Goal: Entertainment & Leisure: Consume media (video, audio)

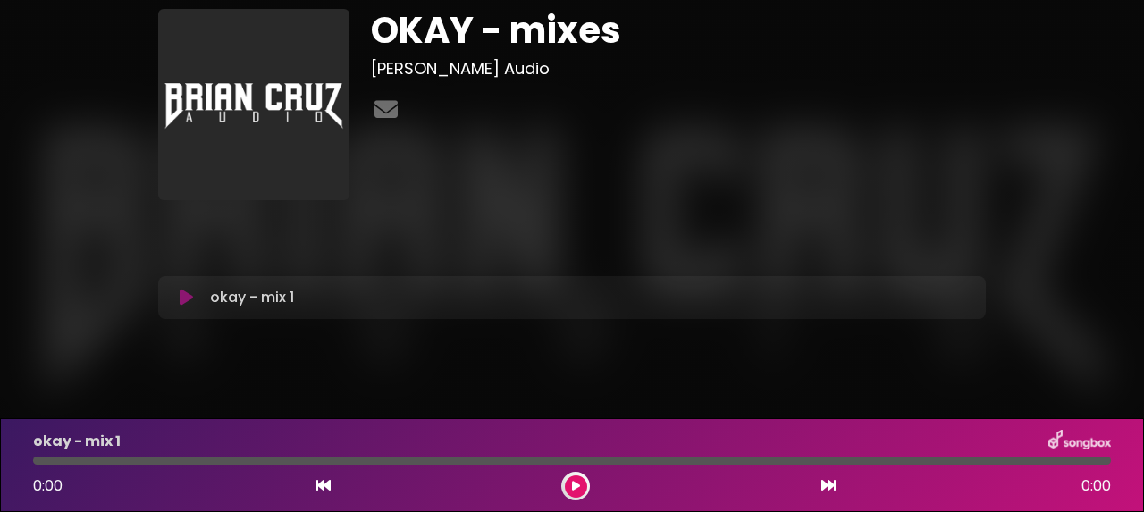
scroll to position [59, 0]
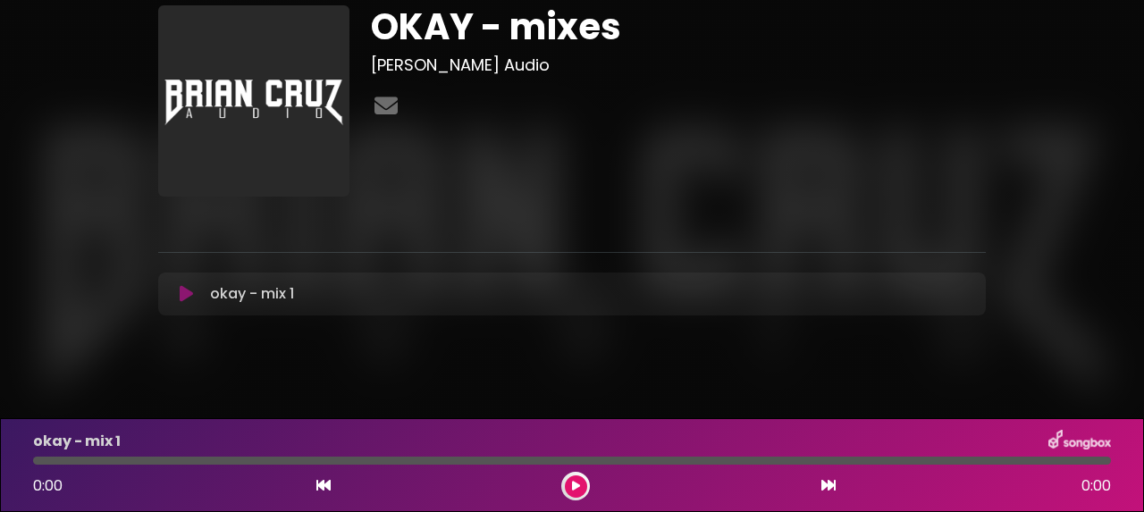
click at [570, 482] on button at bounding box center [576, 486] width 22 height 22
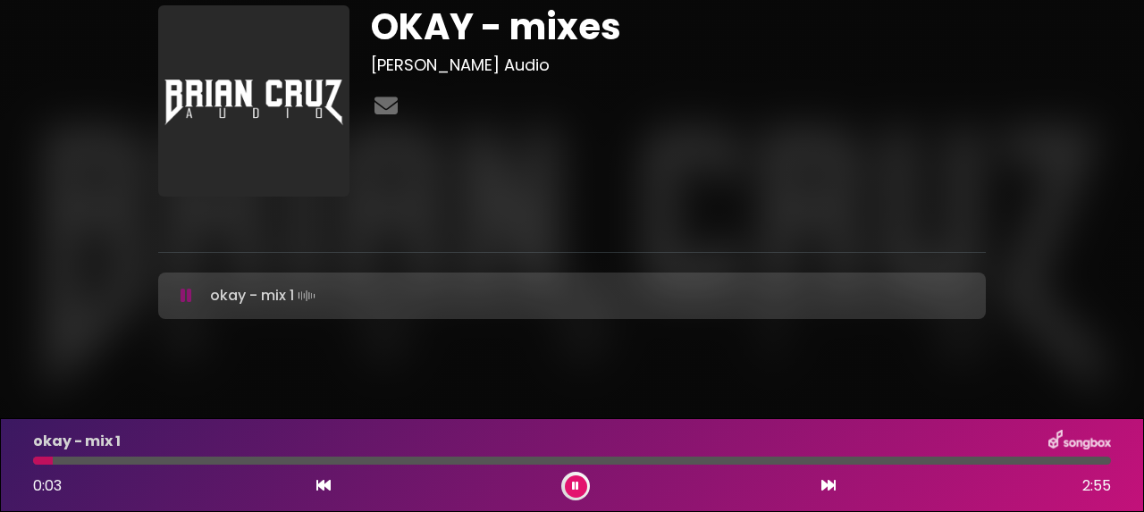
click at [96, 457] on div at bounding box center [571, 461] width 1077 height 8
click at [125, 458] on div at bounding box center [571, 461] width 1077 height 8
click at [175, 459] on div at bounding box center [571, 461] width 1077 height 8
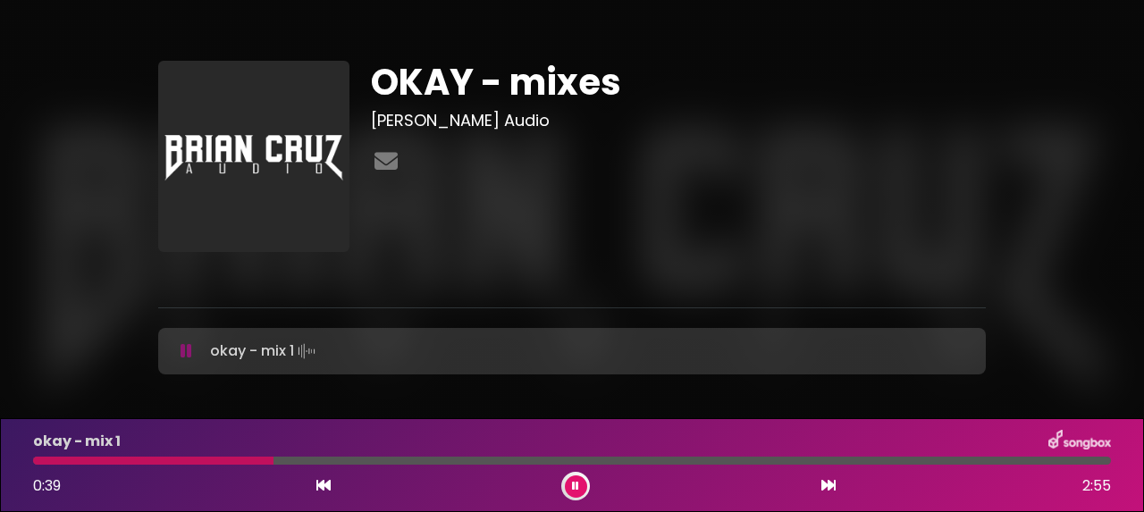
scroll to position [0, 0]
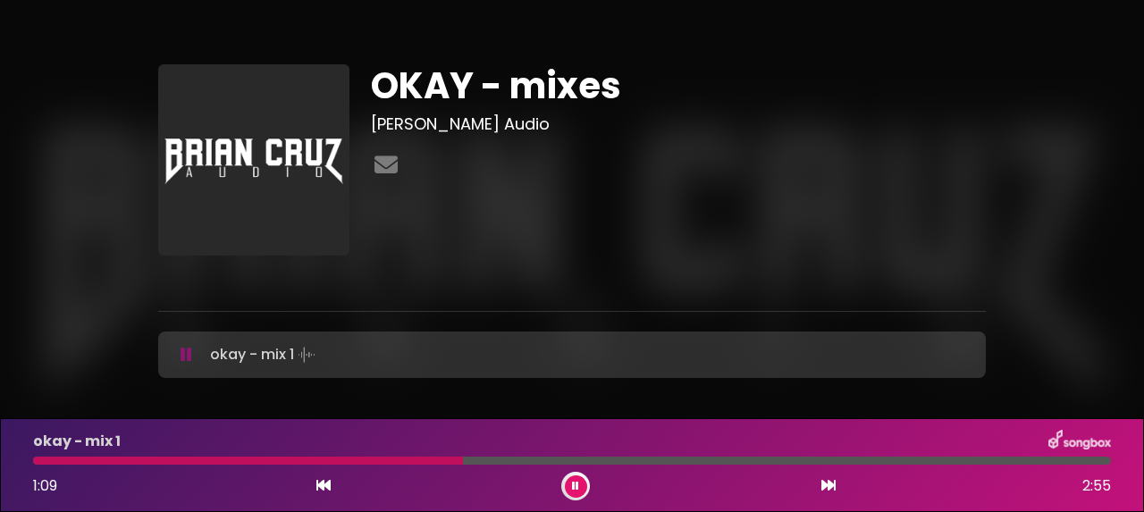
click at [573, 487] on icon at bounding box center [575, 486] width 7 height 11
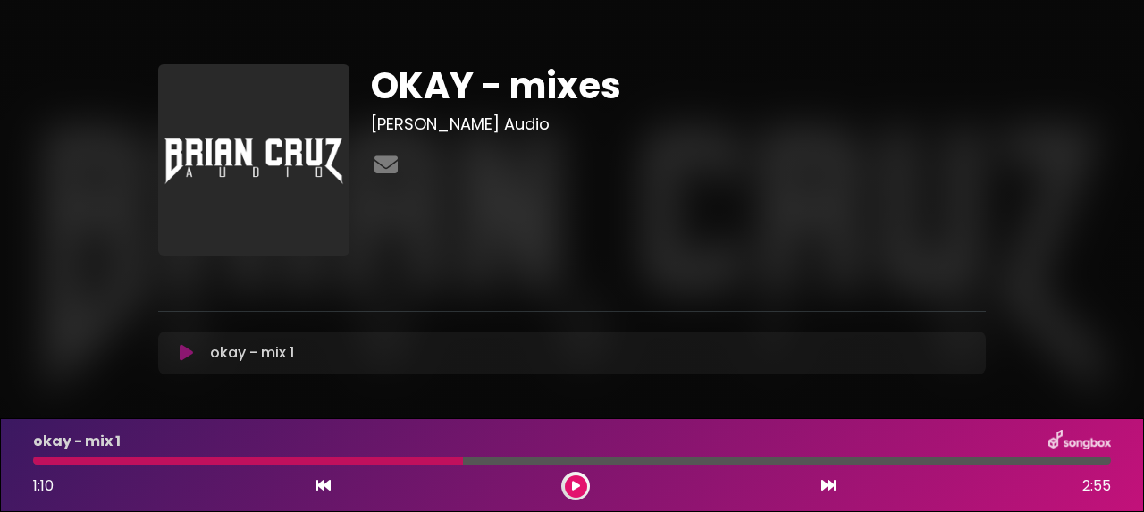
drag, startPoint x: 579, startPoint y: 478, endPoint x: 587, endPoint y: 464, distance: 16.4
click at [578, 478] on button at bounding box center [576, 486] width 22 height 22
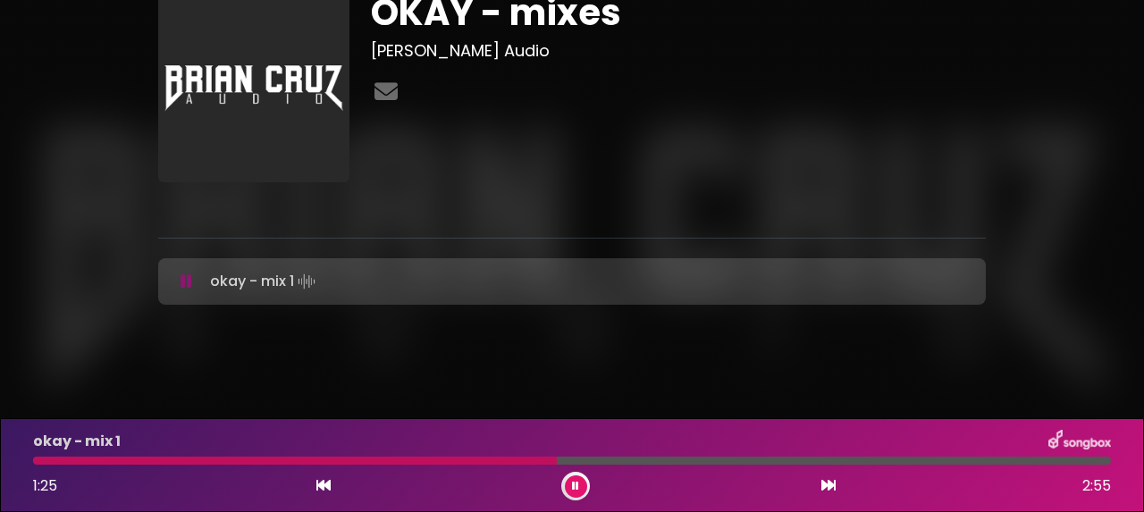
scroll to position [118, 0]
click at [576, 483] on icon at bounding box center [575, 486] width 7 height 11
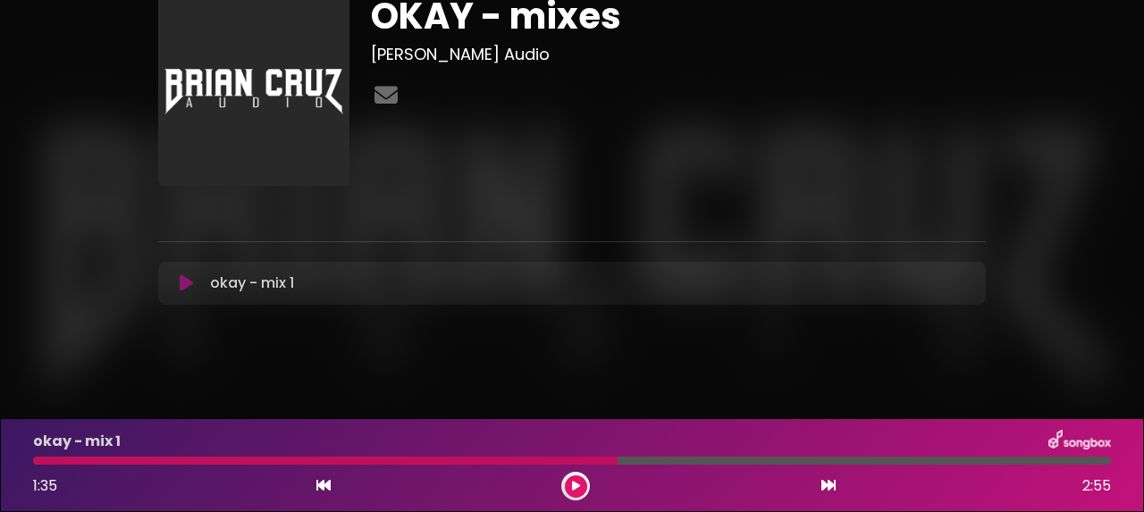
click at [580, 485] on button at bounding box center [576, 486] width 22 height 22
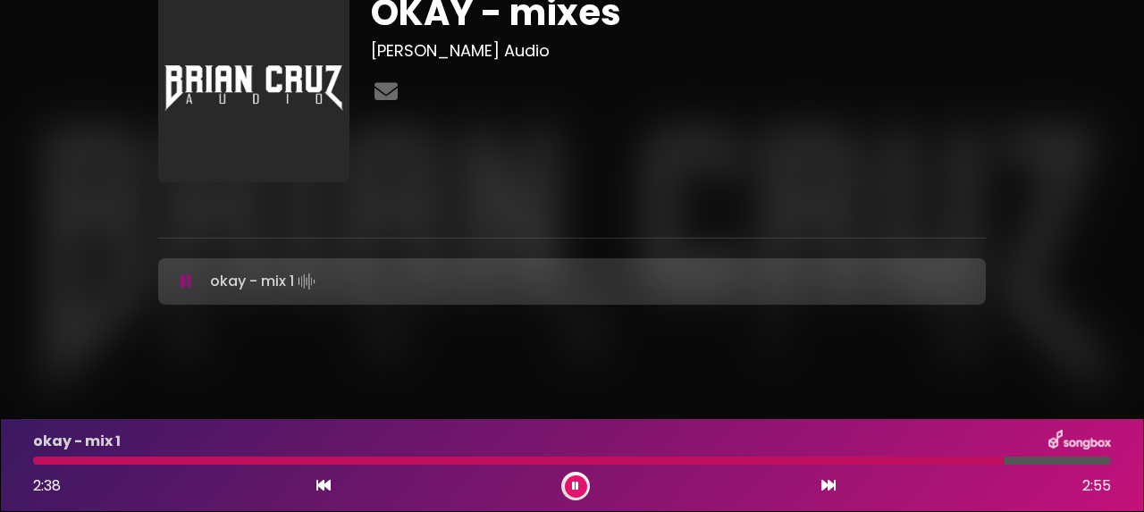
click at [577, 488] on icon at bounding box center [575, 486] width 7 height 11
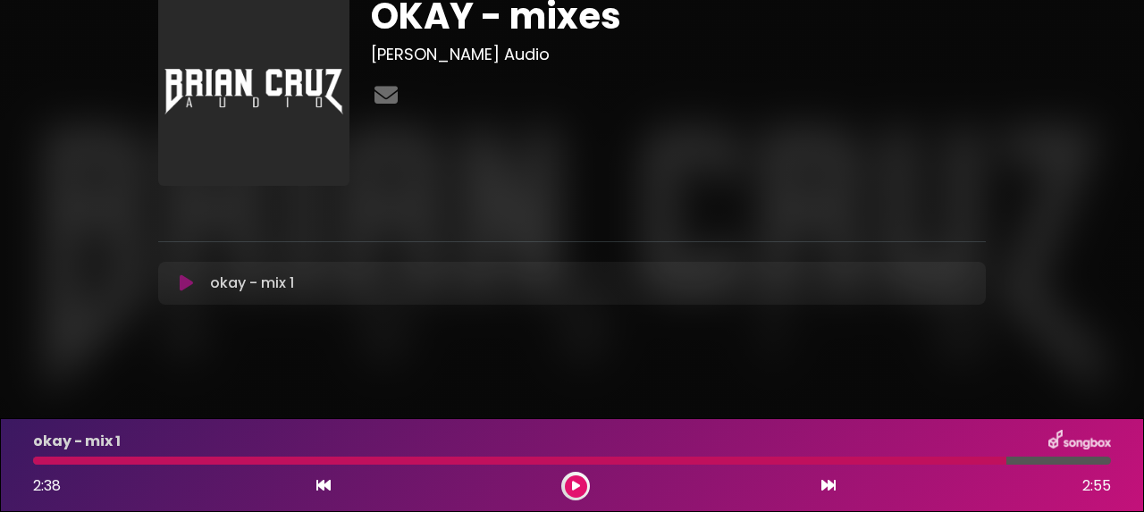
scroll to position [114, 0]
click at [236, 457] on div at bounding box center [519, 461] width 973 height 8
click at [214, 457] on div at bounding box center [519, 461] width 973 height 8
drag, startPoint x: 999, startPoint y: 458, endPoint x: 804, endPoint y: 439, distance: 195.7
click at [868, 457] on div at bounding box center [519, 461] width 973 height 8
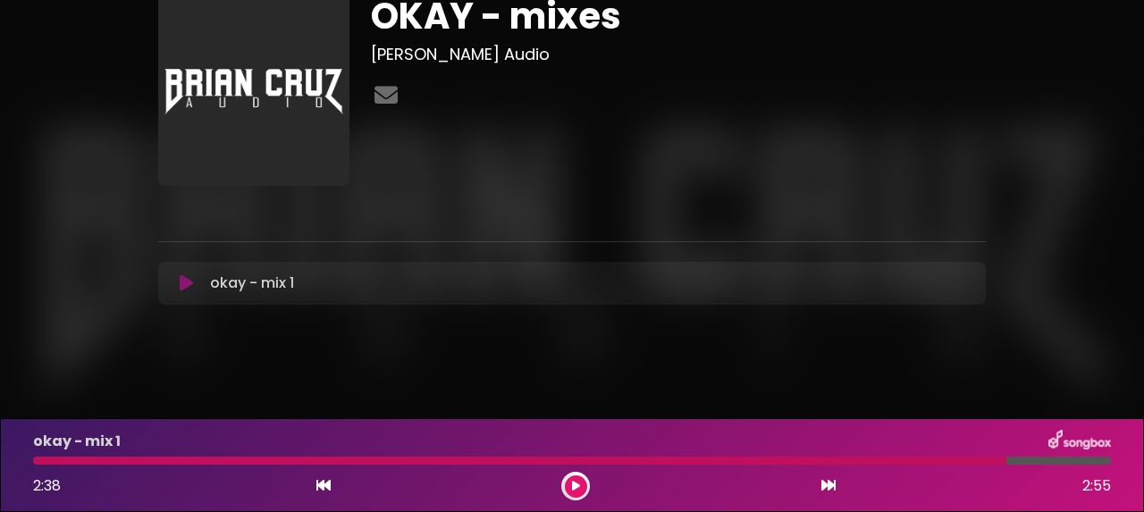
drag, startPoint x: 582, startPoint y: 489, endPoint x: 544, endPoint y: 478, distance: 39.9
click at [581, 488] on button at bounding box center [576, 486] width 22 height 22
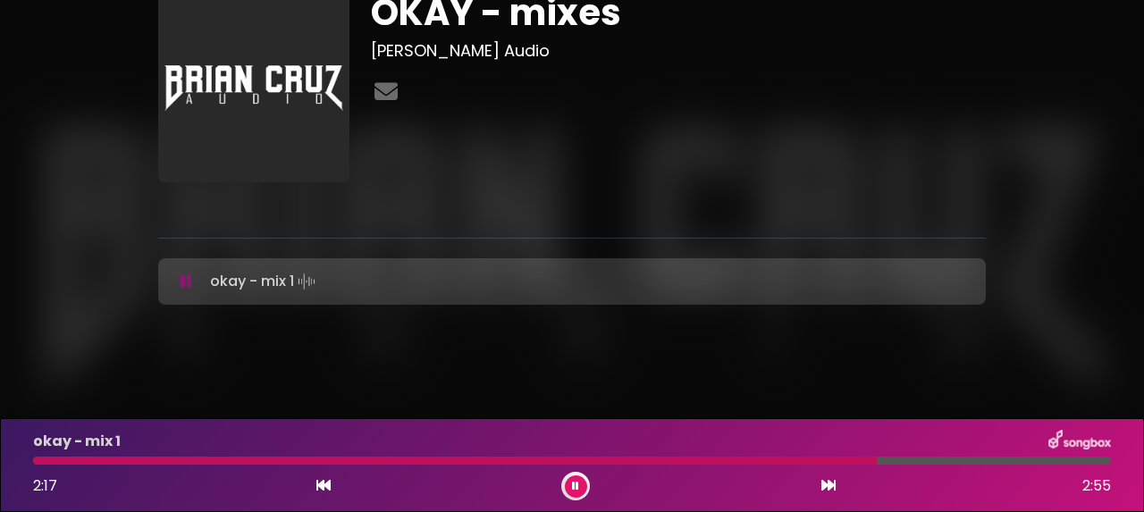
click at [197, 457] on div at bounding box center [454, 461] width 843 height 8
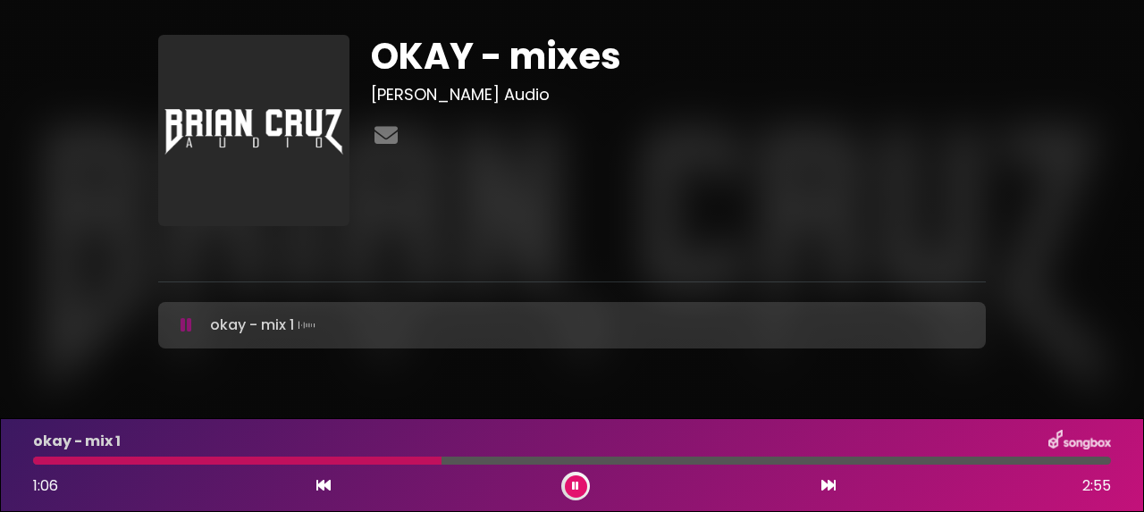
scroll to position [0, 0]
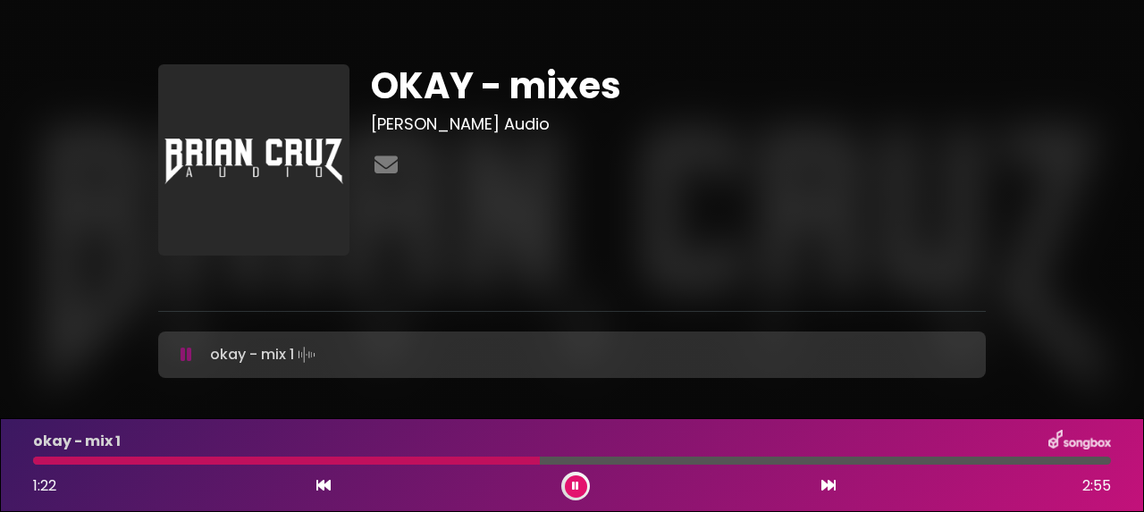
click at [576, 482] on icon at bounding box center [575, 486] width 7 height 11
